Goal: Transaction & Acquisition: Obtain resource

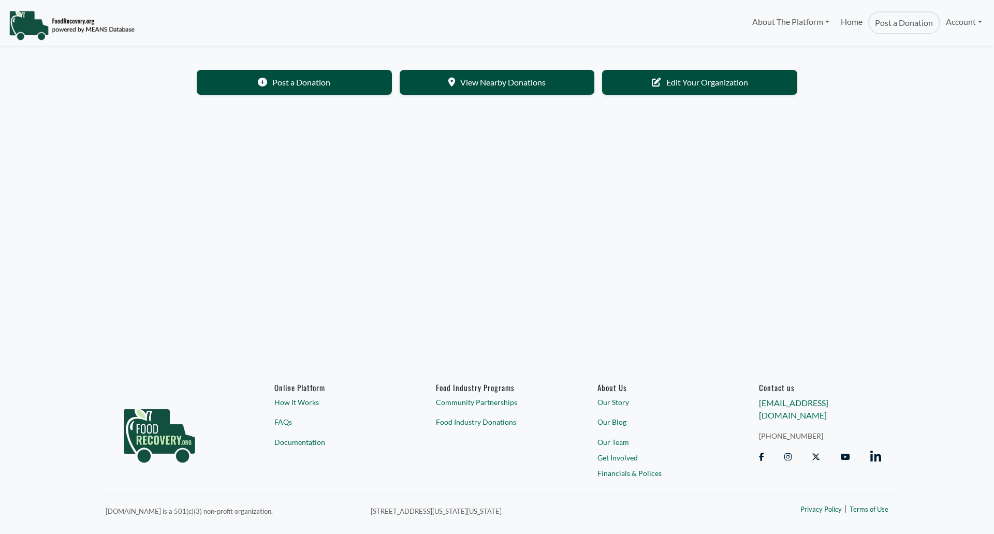
select select "Language Translate Widget"
click at [965, 16] on link "Account" at bounding box center [964, 21] width 48 height 21
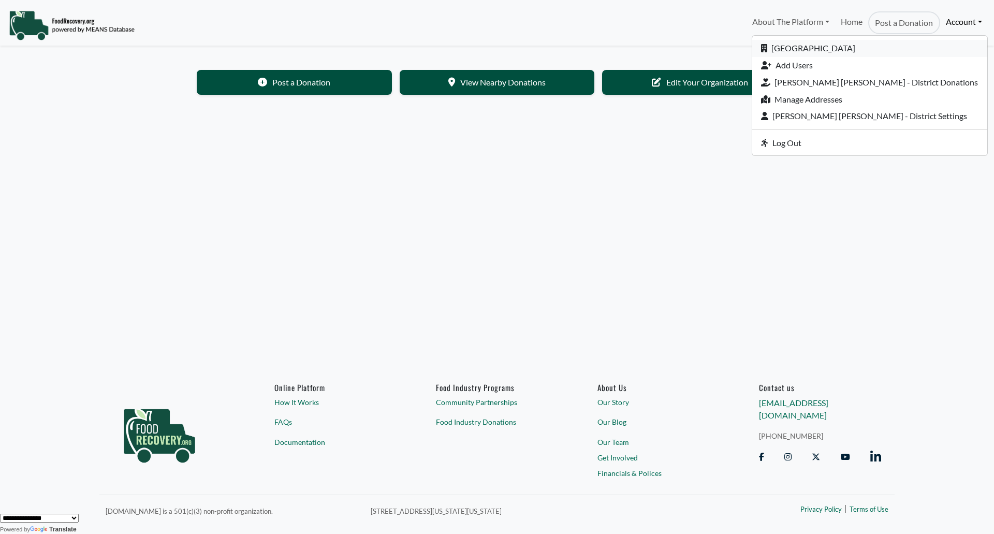
click at [853, 40] on link "[GEOGRAPHIC_DATA]" at bounding box center [869, 48] width 235 height 17
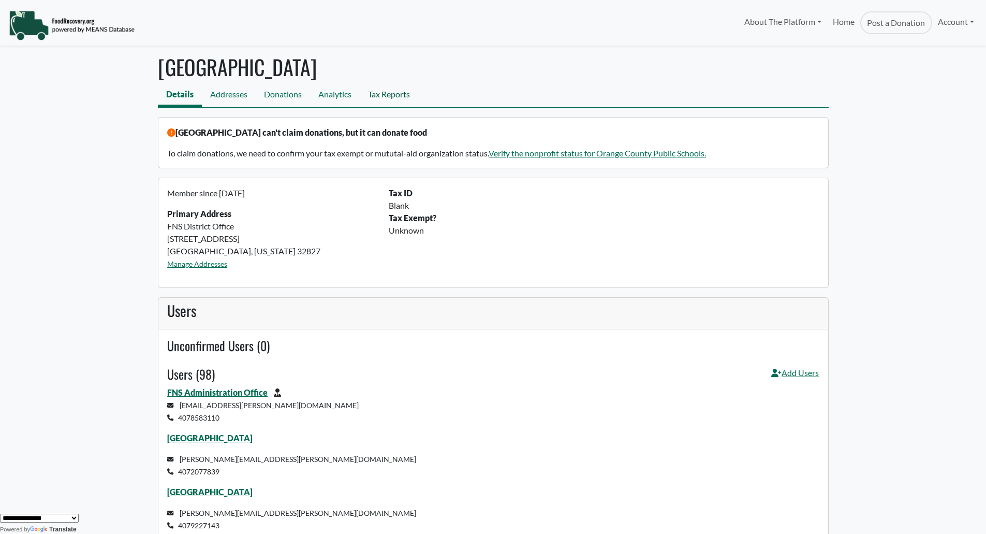
click at [381, 92] on link "Tax Reports" at bounding box center [389, 95] width 59 height 23
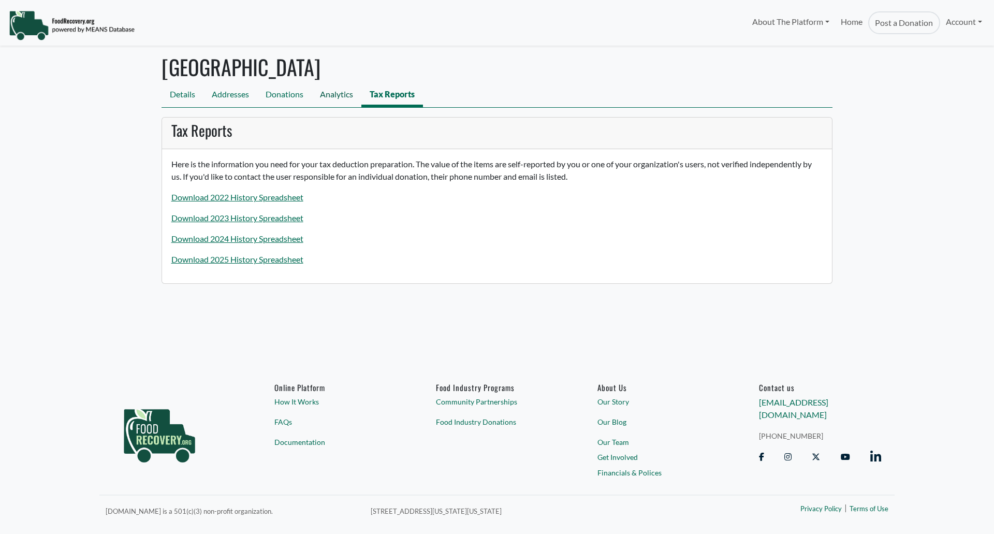
select select "Language Translate Widget"
click at [238, 266] on div "Here is the information you need for your tax deduction preparation. The value …" at bounding box center [497, 216] width 670 height 134
click at [239, 261] on link "Download 2025 History Spreadsheet" at bounding box center [237, 259] width 132 height 10
click at [257, 257] on link "Download 2025 History Spreadsheet" at bounding box center [237, 259] width 132 height 10
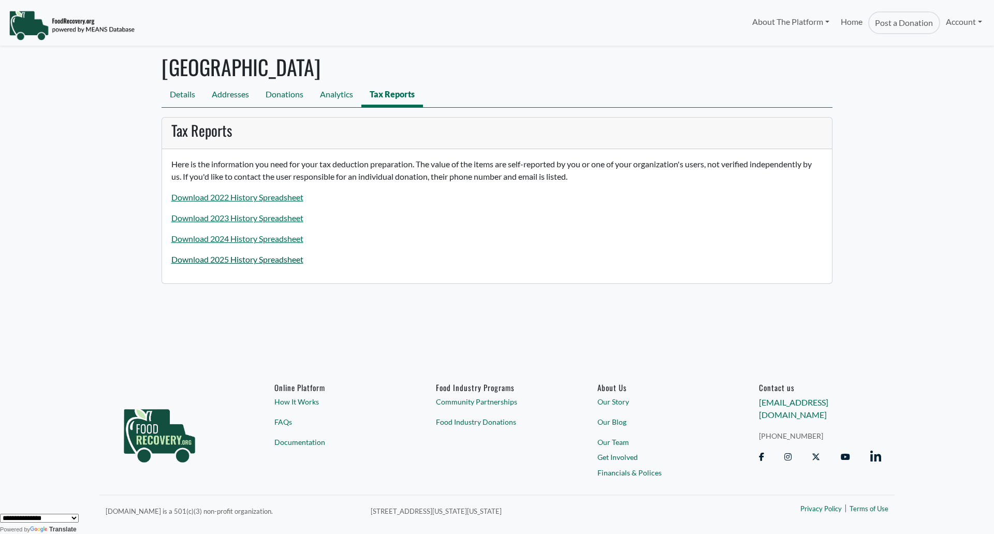
click at [257, 257] on link "Download 2025 History Spreadsheet" at bounding box center [237, 259] width 132 height 10
